Goal: Task Accomplishment & Management: Manage account settings

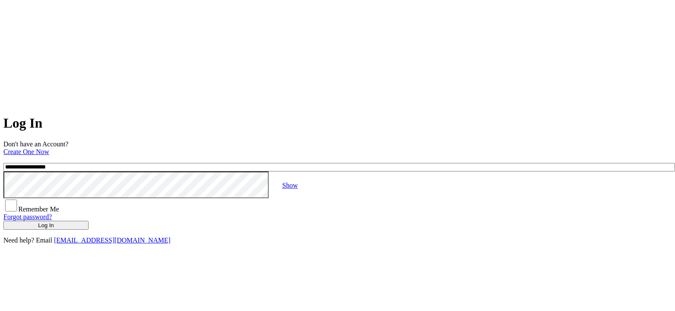
click at [336, 28] on icon at bounding box center [337, 53] width 668 height 101
click at [89, 224] on button "Log In" at bounding box center [45, 225] width 85 height 9
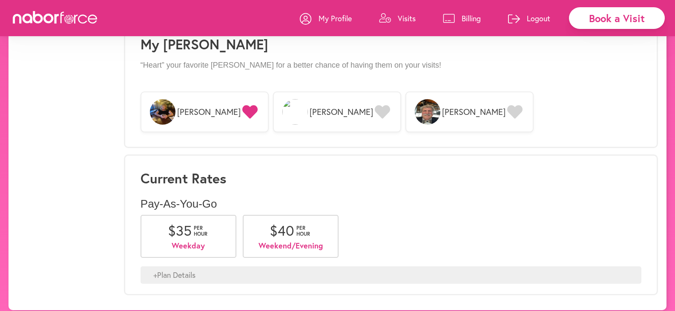
scroll to position [655, 0]
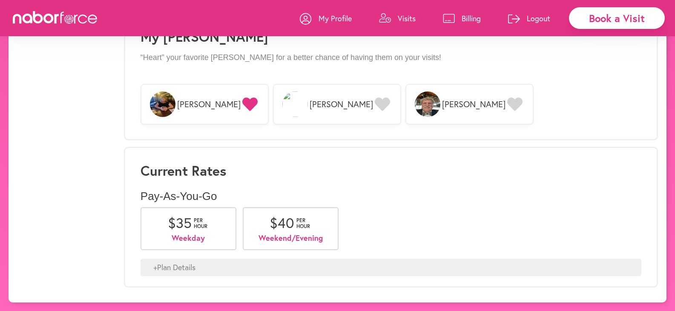
click at [310, 106] on span "[PERSON_NAME]" at bounding box center [341, 104] width 63 height 10
click at [375, 105] on icon at bounding box center [382, 105] width 15 height 14
click at [375, 103] on icon at bounding box center [382, 105] width 15 height 14
click at [507, 104] on icon at bounding box center [514, 105] width 15 height 14
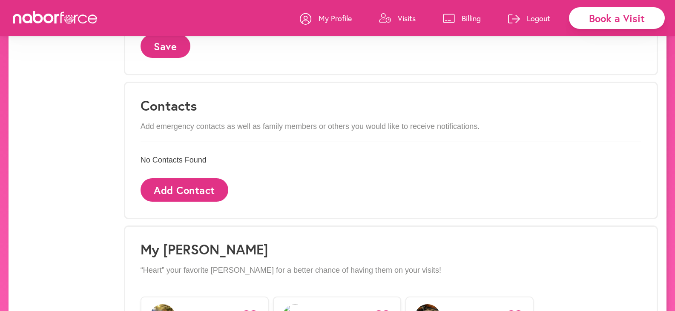
scroll to position [314, 0]
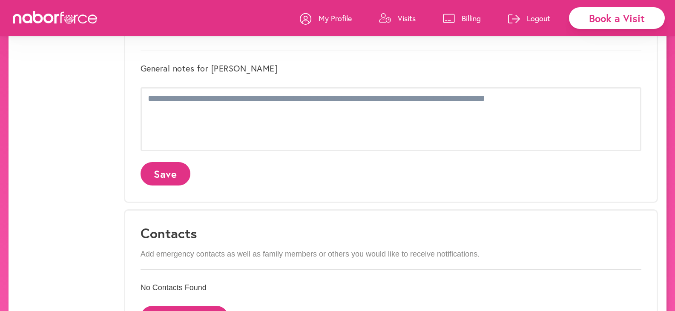
click at [537, 20] on p "Logout" at bounding box center [538, 18] width 23 height 10
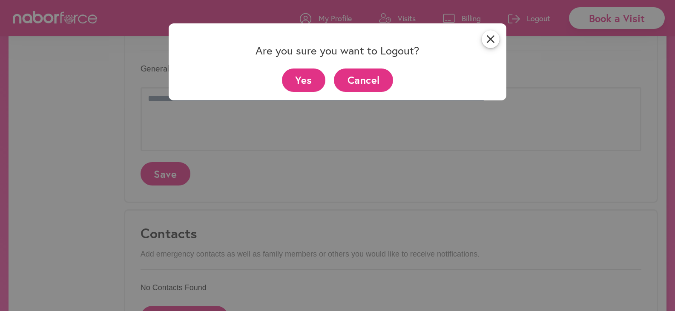
click at [307, 79] on button "Yes" at bounding box center [304, 80] width 44 height 23
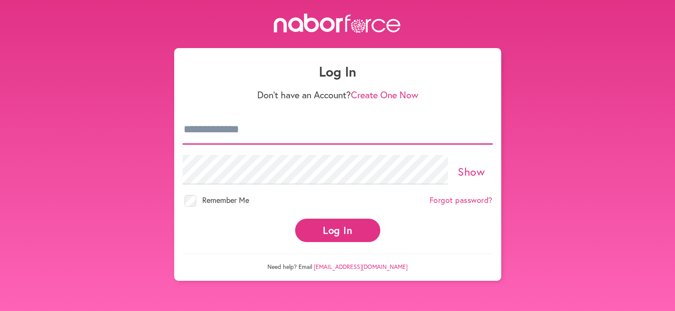
type input "**********"
